Goal: Transaction & Acquisition: Download file/media

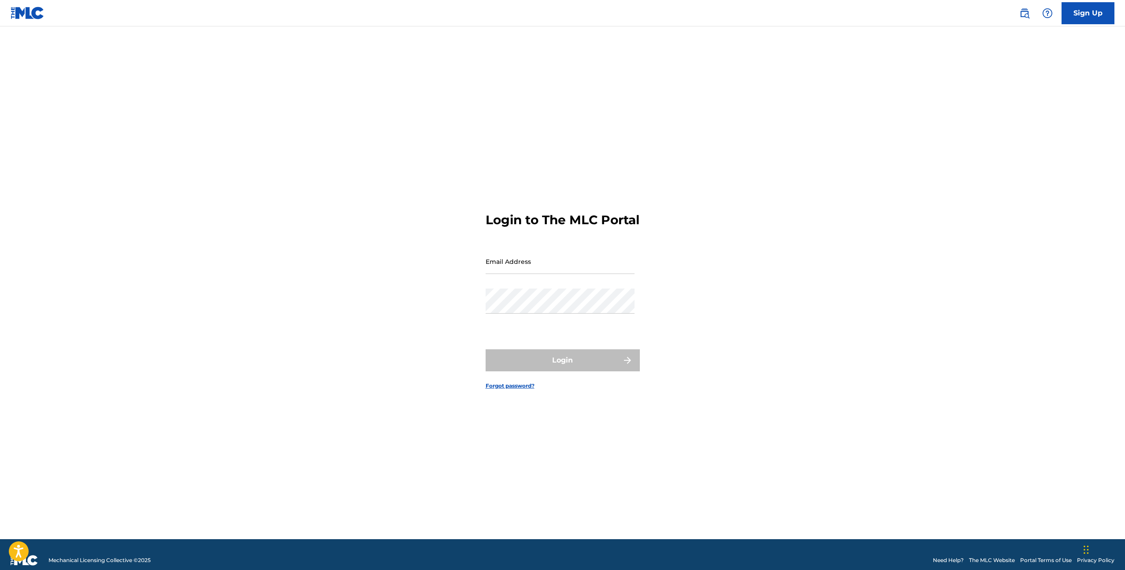
click at [0, 570] on nordpass-portal at bounding box center [0, 570] width 0 height 0
type input "[EMAIL_ADDRESS][DOMAIN_NAME]"
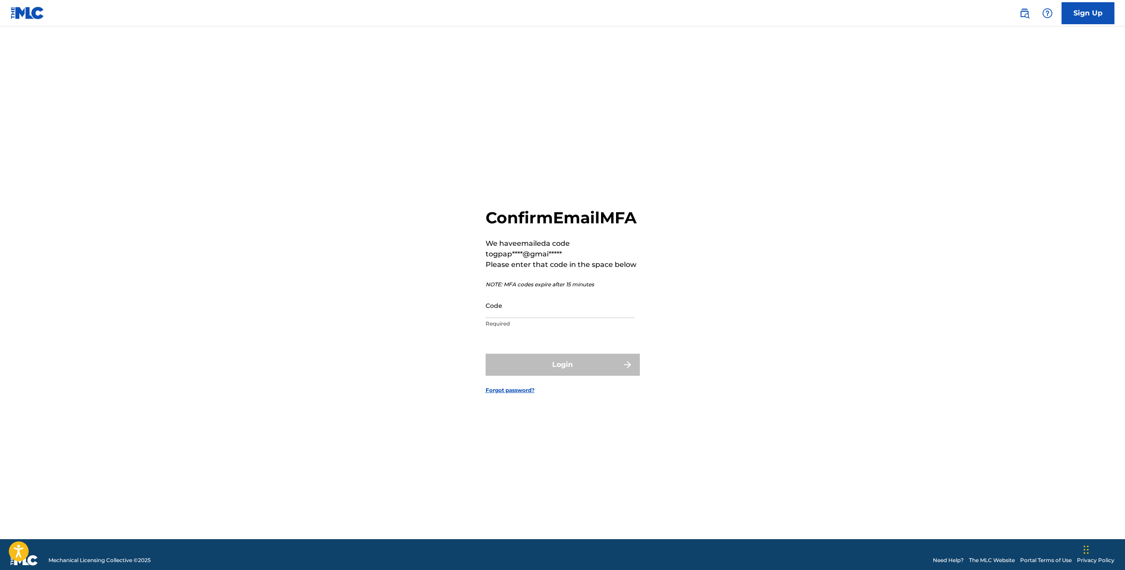
click at [557, 318] on input "Code" at bounding box center [559, 305] width 149 height 25
paste input "883298"
type input "883298"
click at [548, 369] on button "Login" at bounding box center [562, 365] width 154 height 22
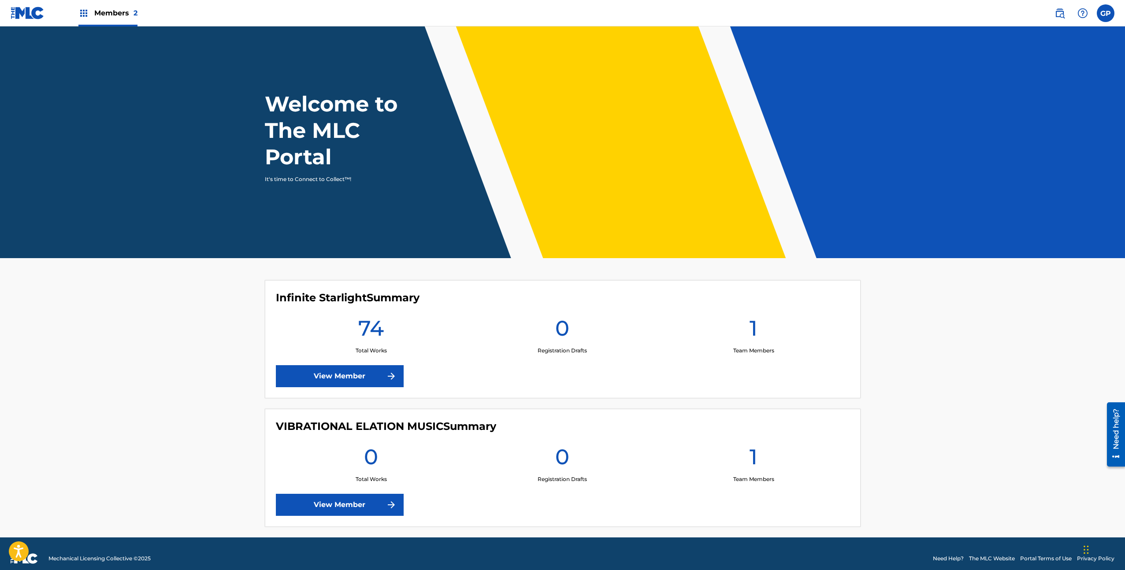
click at [1112, 9] on label at bounding box center [1105, 13] width 18 height 18
click at [1105, 13] on input "GP [PERSON_NAME] [EMAIL_ADDRESS][DOMAIN_NAME] Notification Preferences Profile …" at bounding box center [1105, 13] width 0 height 0
click at [437, 328] on div "74 Total Works" at bounding box center [371, 335] width 191 height 40
click at [386, 381] on img at bounding box center [391, 376] width 11 height 11
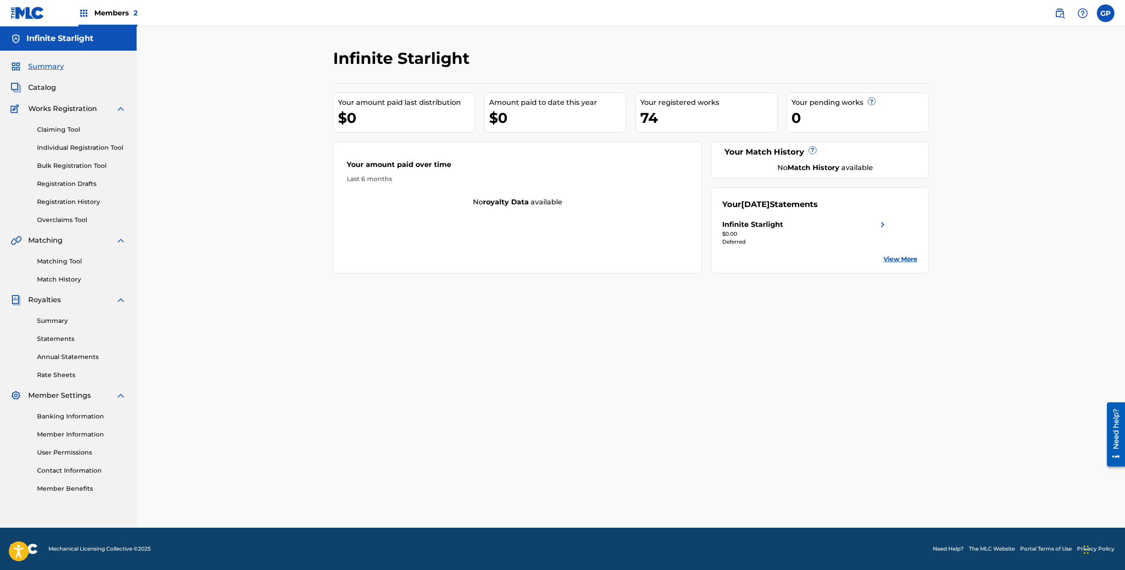
click at [75, 341] on link "Statements" at bounding box center [81, 338] width 89 height 9
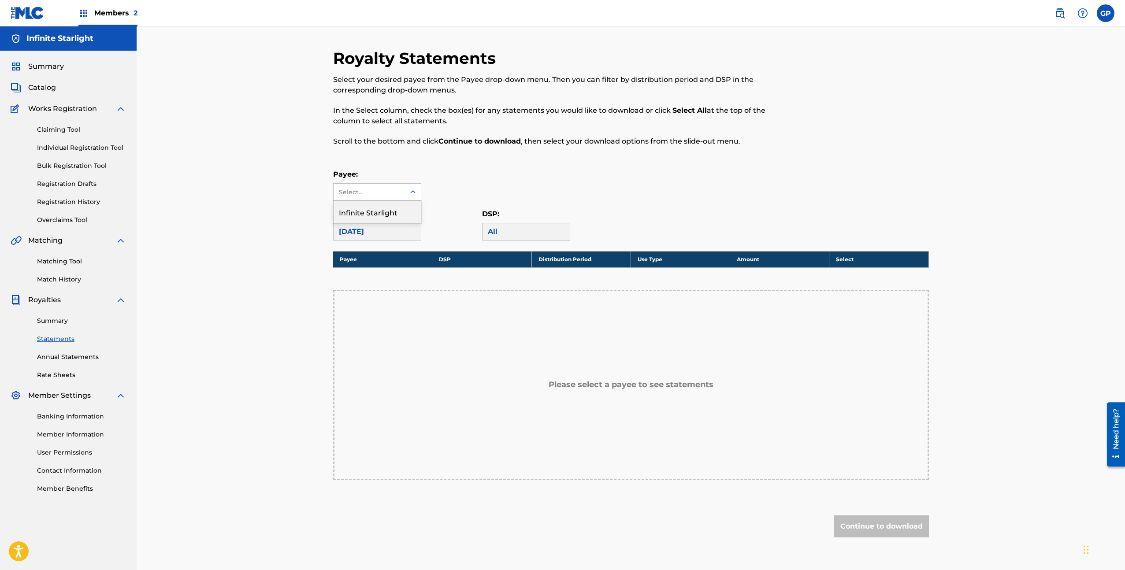
click at [370, 193] on div "Select..." at bounding box center [369, 192] width 60 height 9
click at [364, 214] on div "Infinite Starlight" at bounding box center [376, 212] width 87 height 22
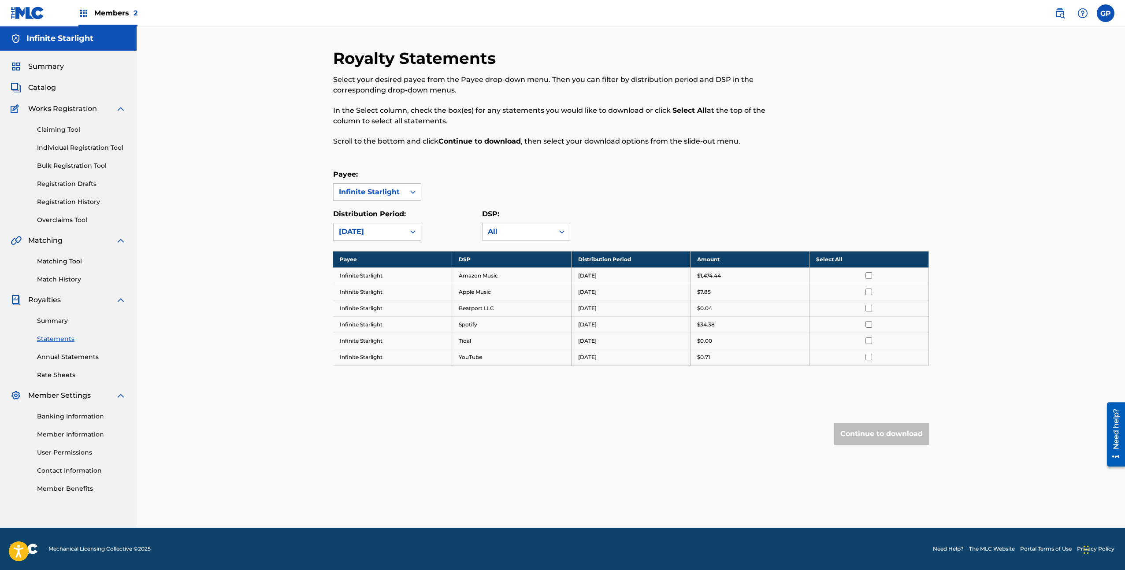
click at [405, 229] on div at bounding box center [413, 232] width 16 height 16
click at [438, 228] on div "Distribution Period: [DATE]" at bounding box center [407, 225] width 149 height 32
click at [502, 235] on div "All" at bounding box center [518, 231] width 61 height 11
click at [475, 229] on div "Distribution Period: [DATE]" at bounding box center [407, 225] width 149 height 32
click at [413, 229] on icon at bounding box center [412, 231] width 9 height 9
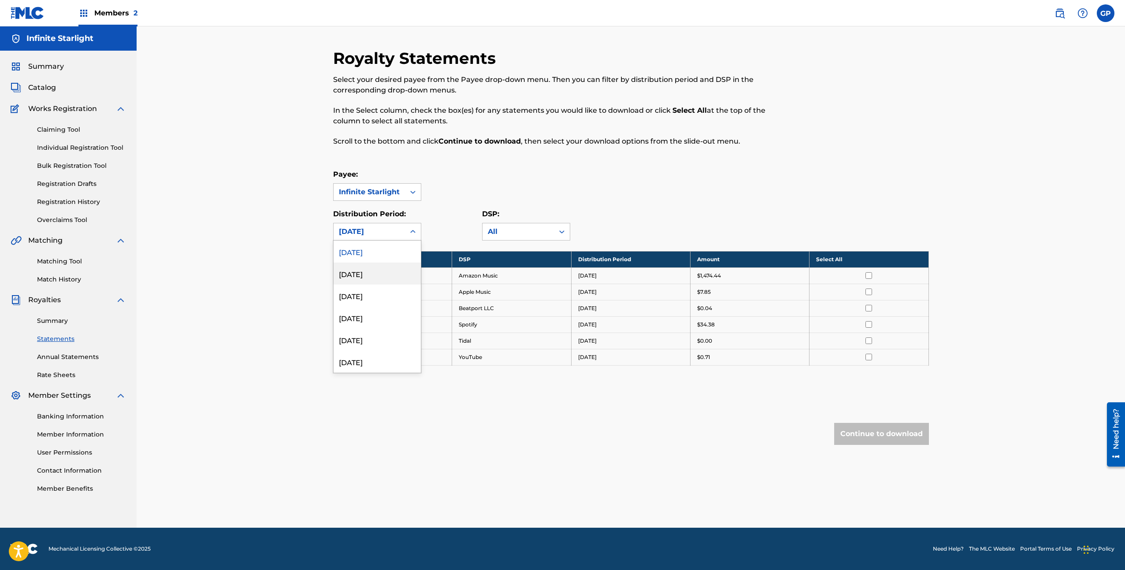
click at [384, 267] on div "[DATE]" at bounding box center [376, 274] width 87 height 22
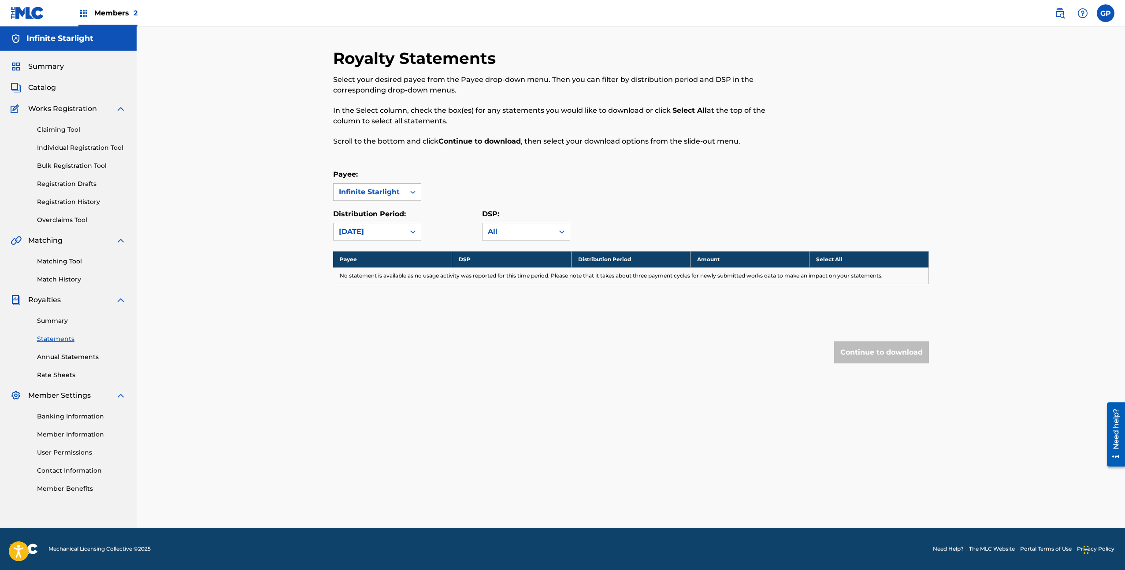
click at [405, 229] on div at bounding box center [413, 232] width 16 height 16
click at [385, 291] on div "[DATE]" at bounding box center [376, 296] width 87 height 22
click at [403, 230] on div "[DATE]" at bounding box center [368, 231] width 71 height 17
click at [389, 313] on div "[DATE]" at bounding box center [376, 318] width 87 height 22
click at [405, 227] on div at bounding box center [413, 231] width 16 height 17
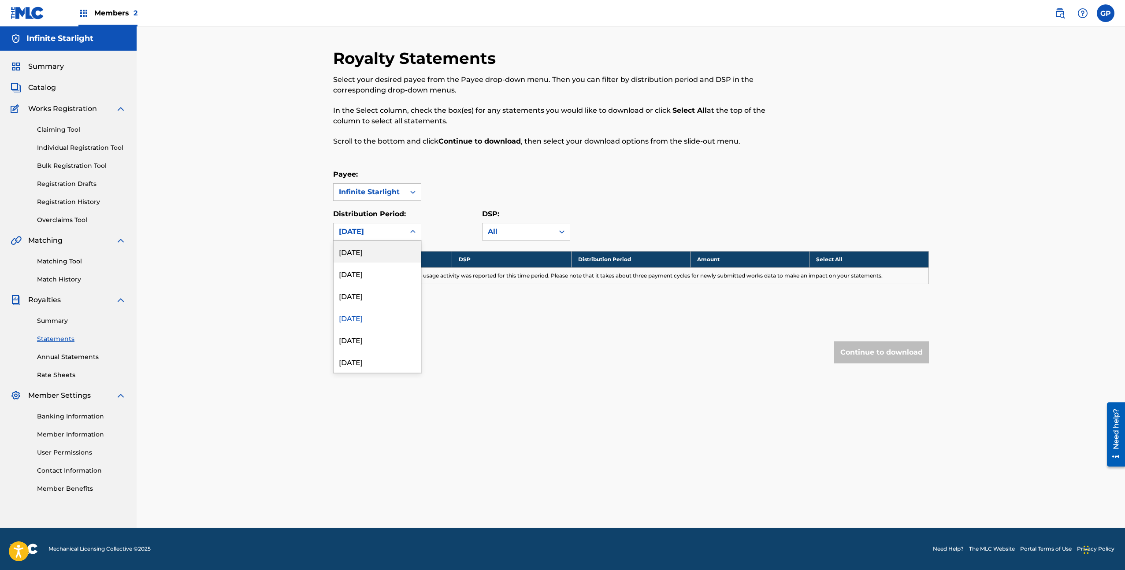
click at [395, 251] on div "[DATE]" at bounding box center [376, 252] width 87 height 22
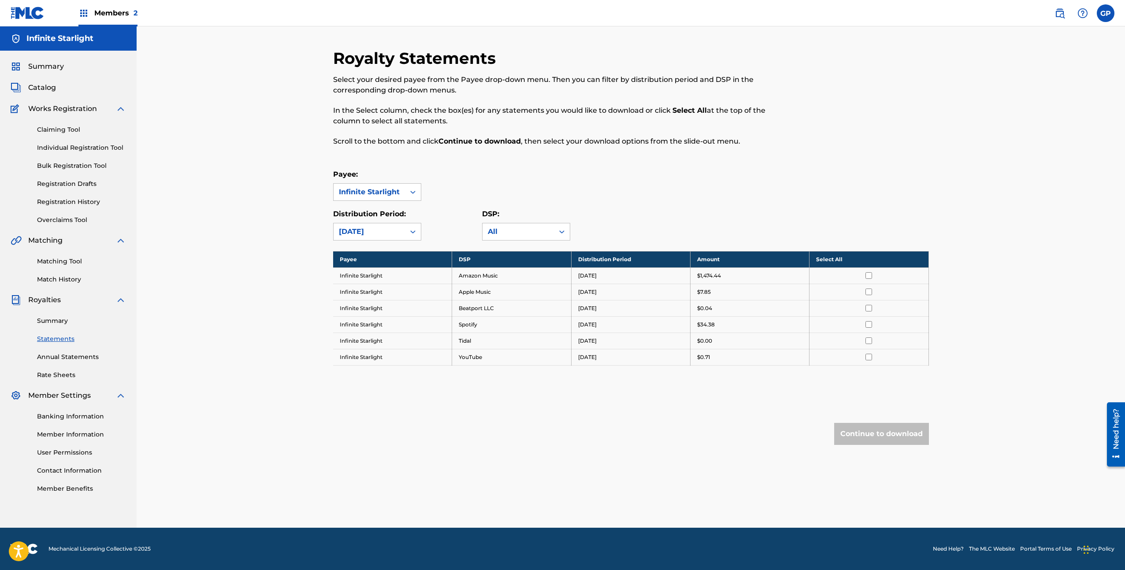
click at [871, 275] on input "checkbox" at bounding box center [868, 275] width 7 height 7
click at [858, 433] on button "Continue to download" at bounding box center [881, 434] width 95 height 22
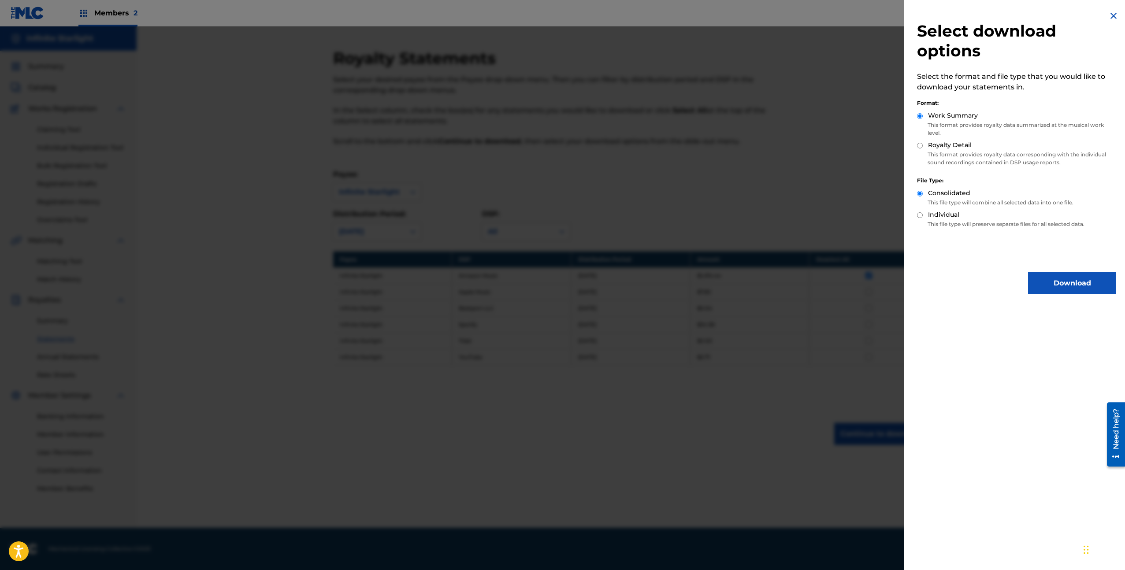
click at [937, 149] on label "Royalty Detail" at bounding box center [950, 145] width 44 height 9
click at [922, 148] on input "Royalty Detail" at bounding box center [920, 146] width 6 height 6
radio input "true"
click at [1045, 281] on button "Download" at bounding box center [1072, 283] width 88 height 22
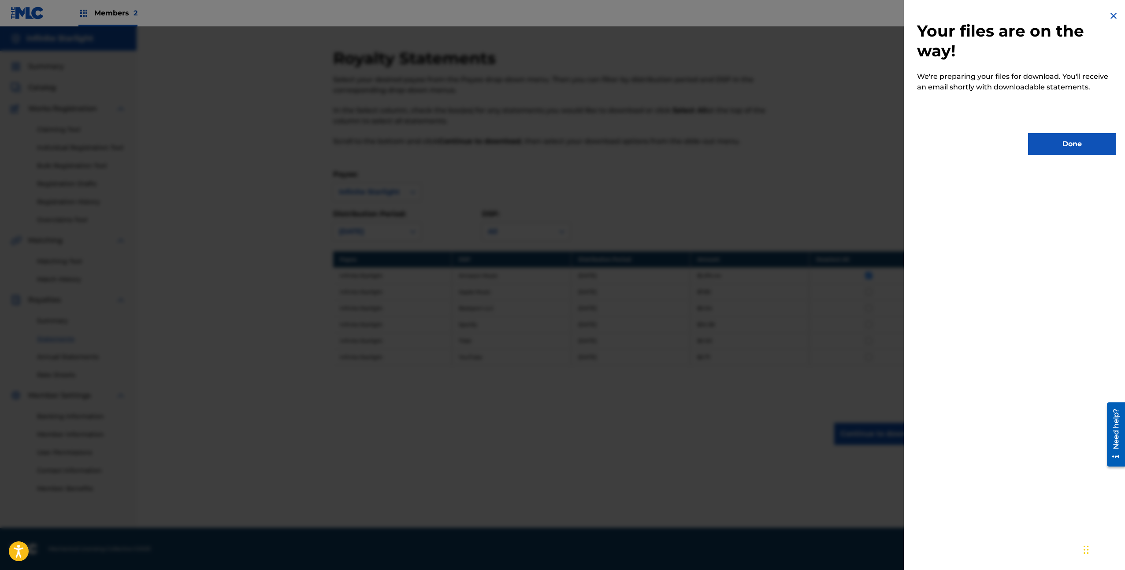
click at [1052, 151] on button "Done" at bounding box center [1072, 144] width 88 height 22
